Goal: Transaction & Acquisition: Subscribe to service/newsletter

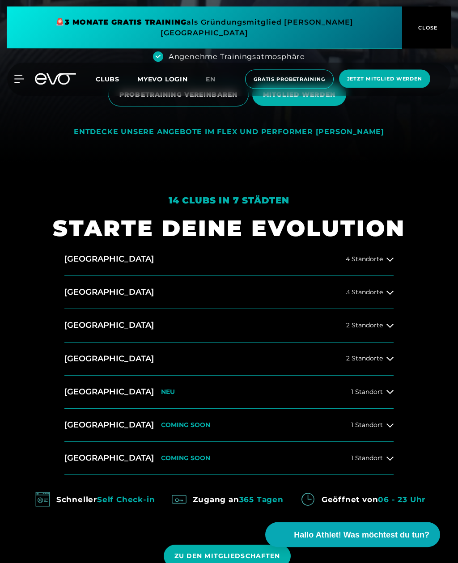
scroll to position [400, 0]
click at [388, 296] on icon at bounding box center [389, 292] width 7 height 7
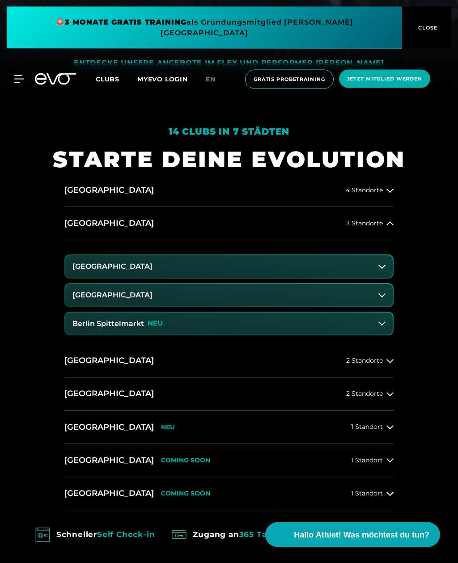
scroll to position [469, 0]
click at [378, 335] on button "Berlin Spittelmarkt NEU" at bounding box center [228, 323] width 327 height 22
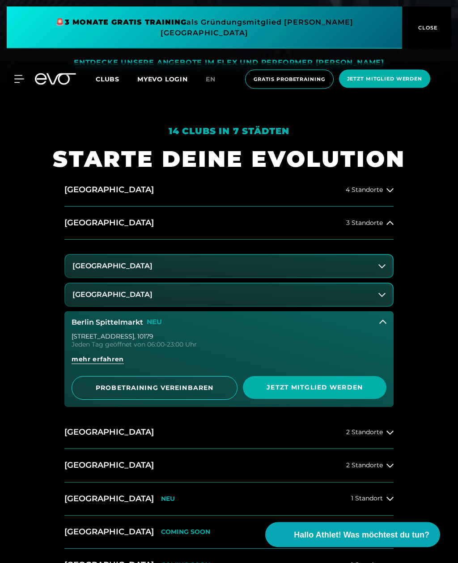
scroll to position [469, 0]
click at [311, 392] on span "Jetzt Mitglied werden" at bounding box center [314, 386] width 122 height 9
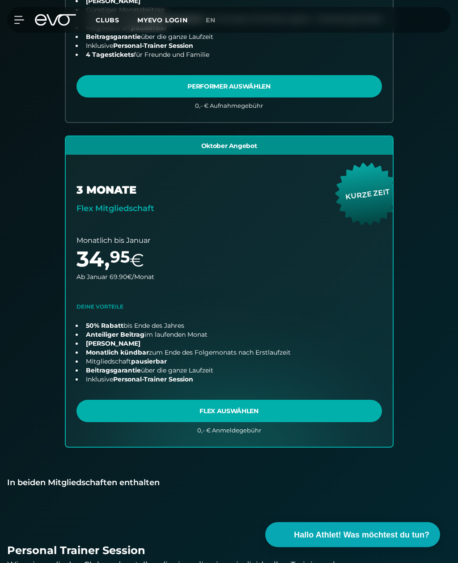
scroll to position [546, 0]
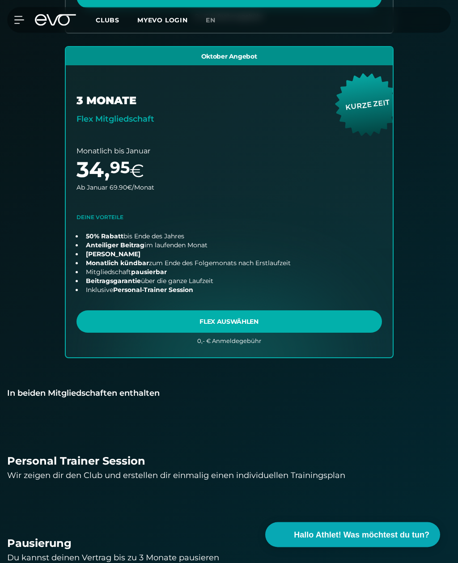
click at [368, 263] on link "choose plan" at bounding box center [229, 202] width 327 height 310
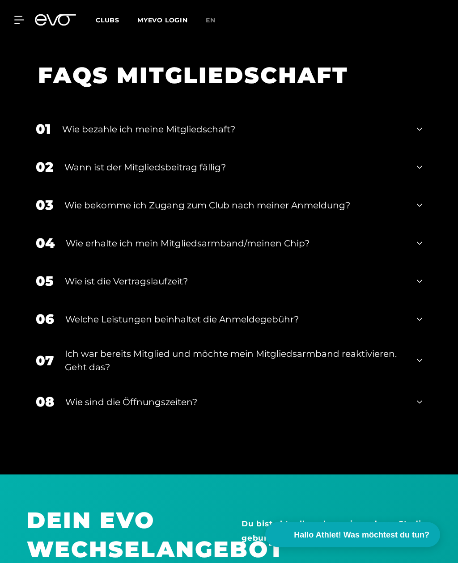
scroll to position [1937, 0]
click at [309, 374] on div "Ich war bereits Mitglied und möchte mein Mitgliedsarmband reaktivieren. Geht da…" at bounding box center [235, 360] width 340 height 27
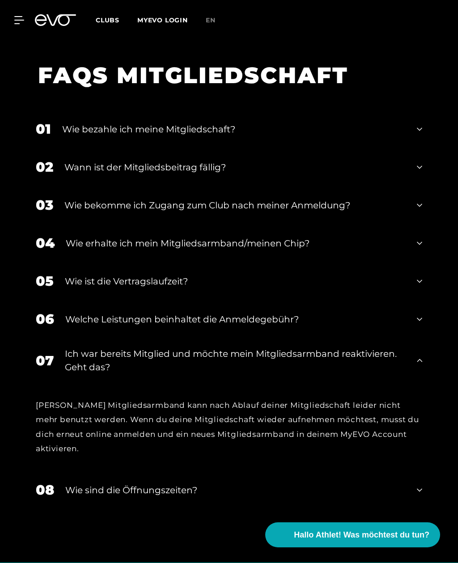
click at [318, 374] on div "Ich war bereits Mitglied und möchte mein Mitgliedsarmband reaktivieren. Geht da…" at bounding box center [235, 360] width 340 height 27
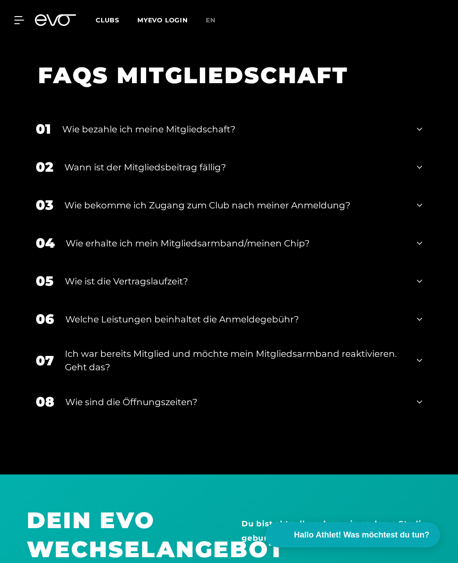
click at [330, 374] on div "Ich war bereits Mitglied und möchte mein Mitgliedsarmband reaktivieren. Geht da…" at bounding box center [235, 360] width 340 height 27
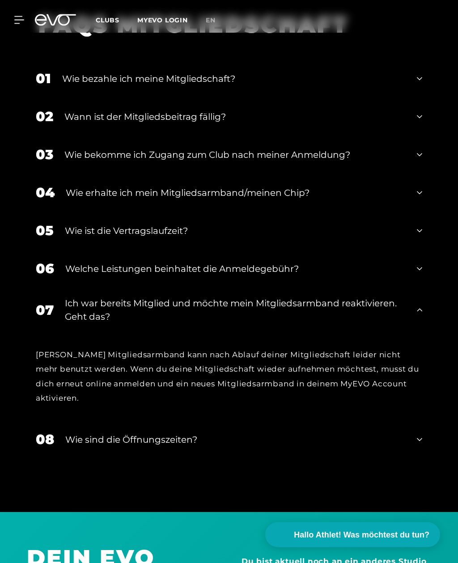
scroll to position [1988, 0]
click at [412, 332] on div "07 Ich war bereits Mitglied und möchte mein Mitgliedsarmband reaktivieren. Geht…" at bounding box center [229, 309] width 404 height 45
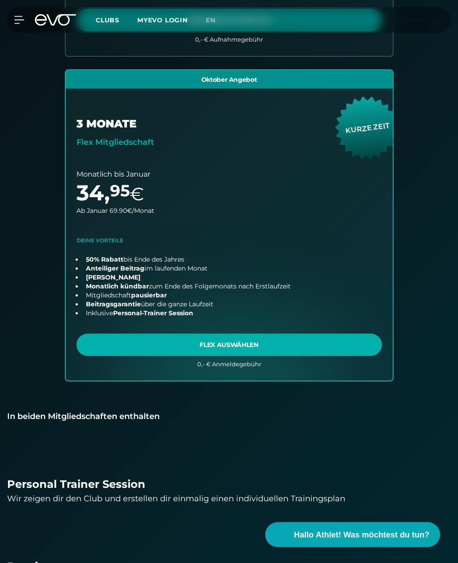
scroll to position [524, 0]
click at [322, 345] on link "choose plan" at bounding box center [229, 225] width 327 height 310
